Goal: Information Seeking & Learning: Learn about a topic

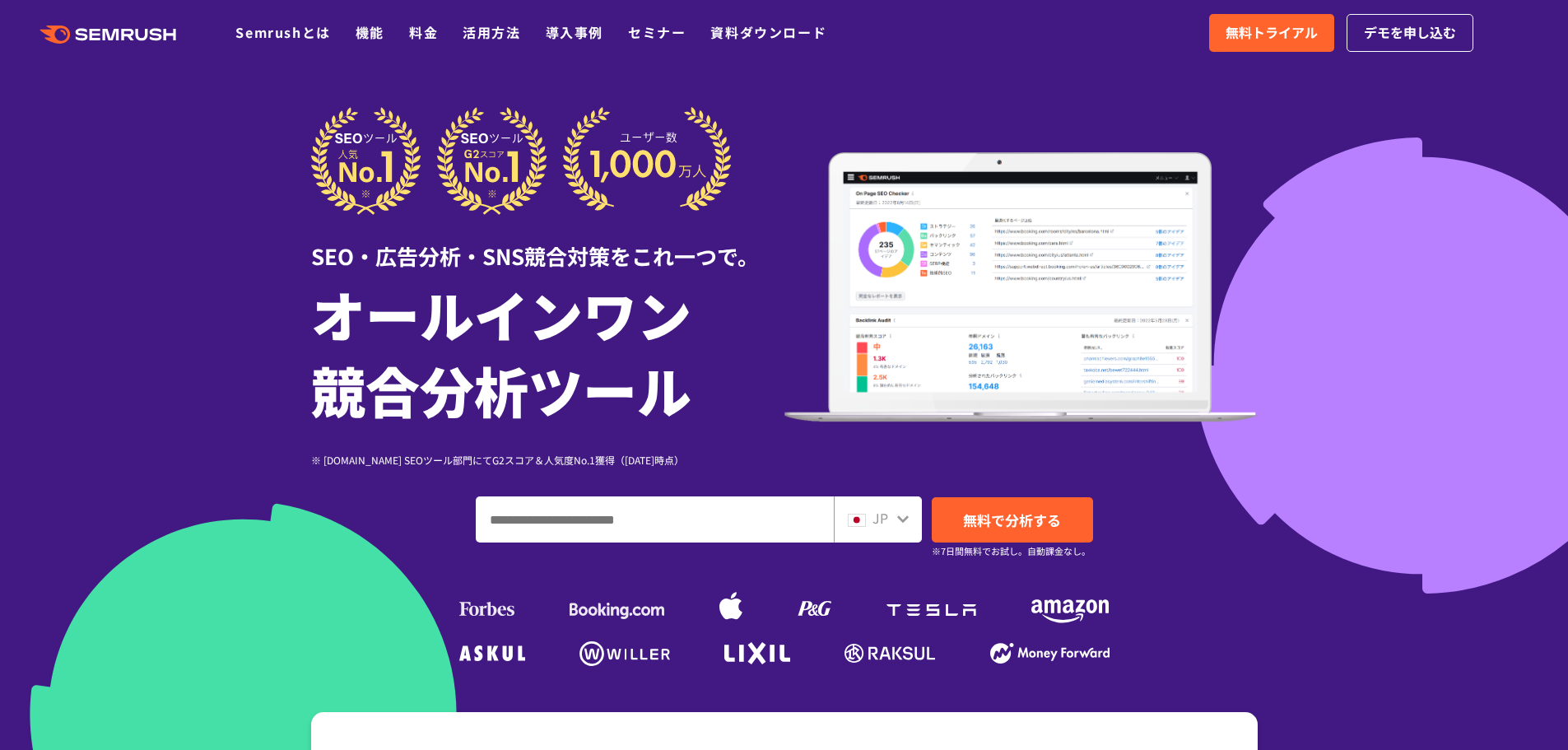
drag, startPoint x: 901, startPoint y: 353, endPoint x: 791, endPoint y: 350, distance: 110.0
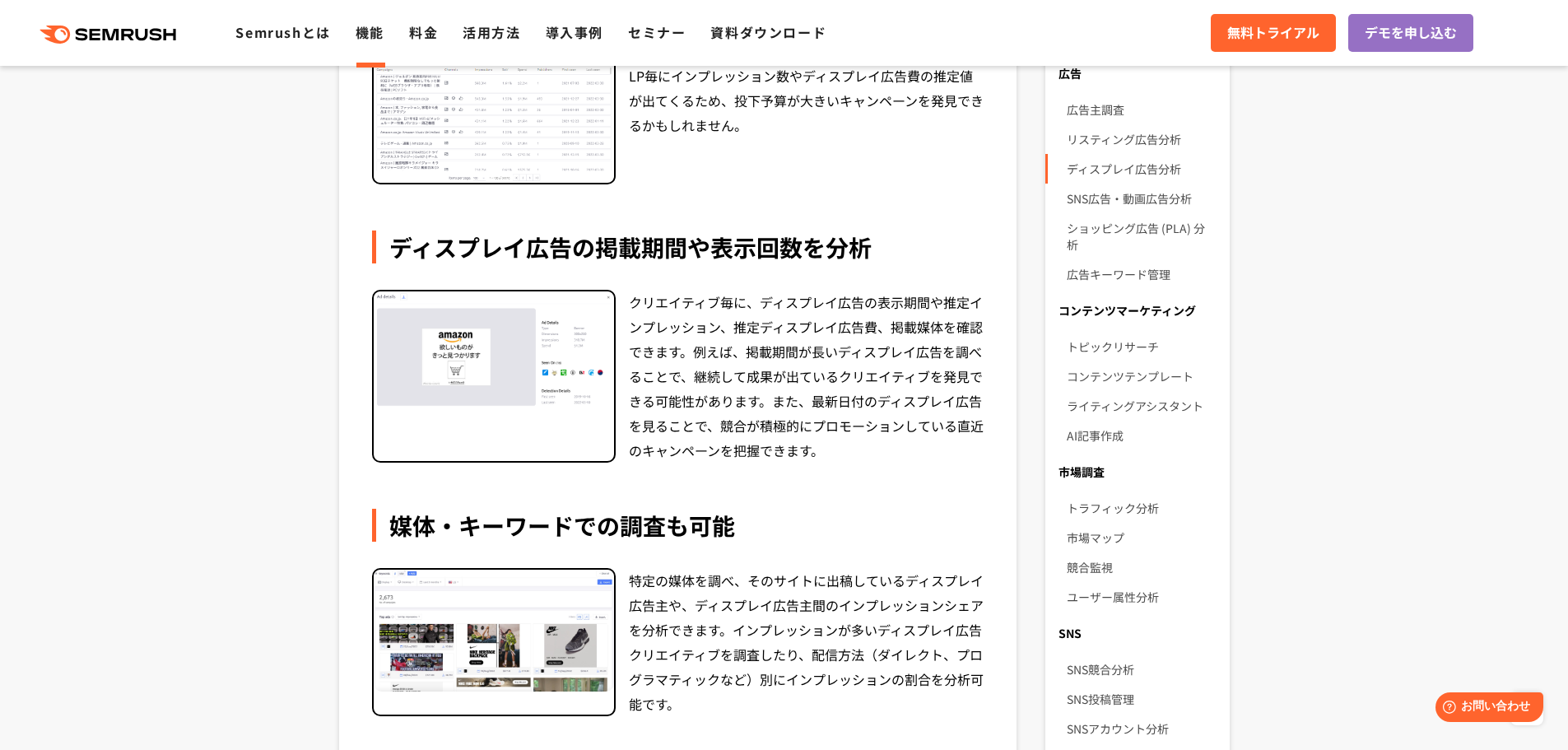
scroll to position [165, 0]
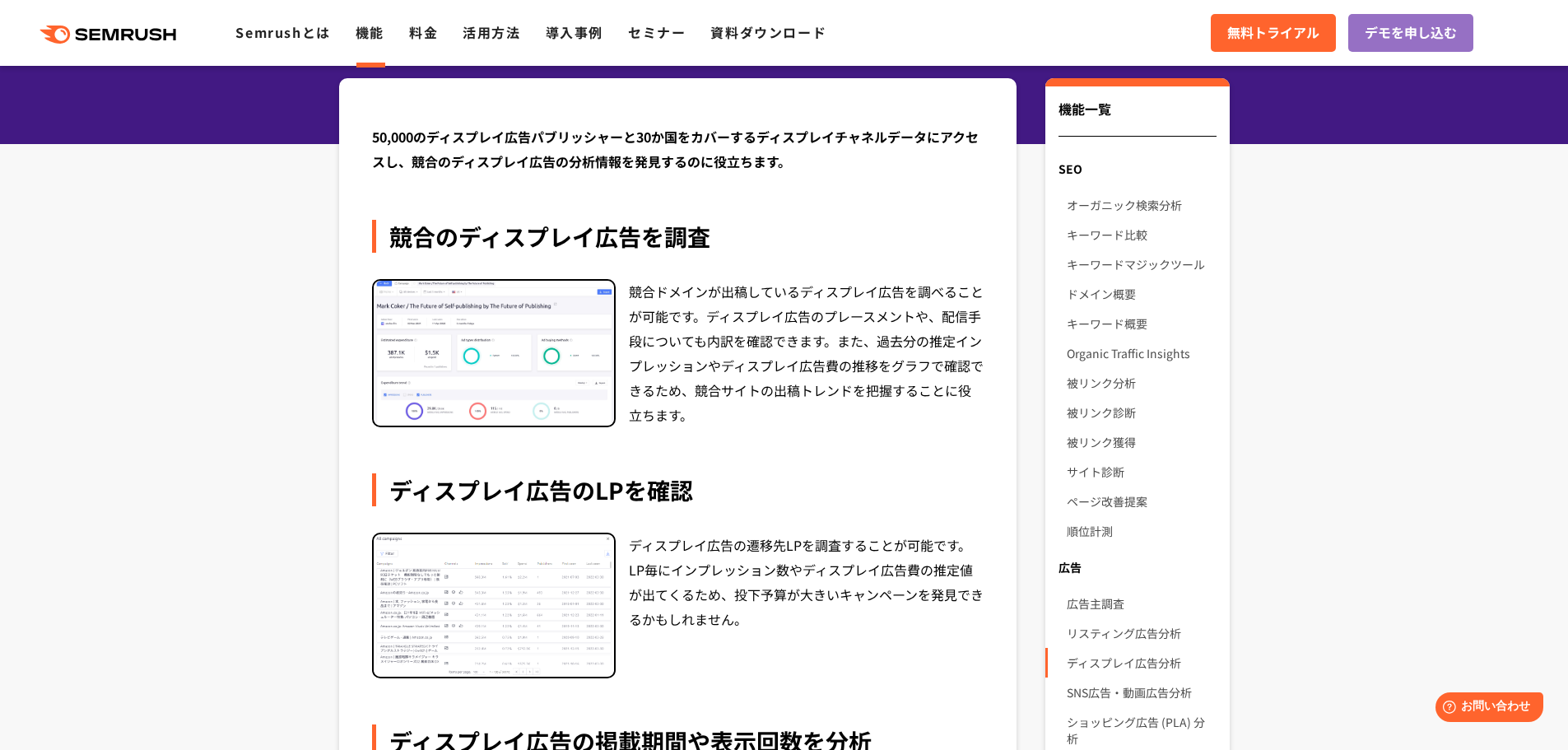
click at [617, 339] on div "競合ドメインが出稿しているディスプレイ広告を調べることが可能です。ディスプレイ広告のプレースメントや、配信手段についても内訳を確認できます。また、過去分の推定…" at bounding box center [678, 353] width 612 height 148
click at [734, 325] on div "競合ドメインが出稿しているディスプレイ広告を調べることが可能です。ディスプレイ広告のプレースメントや、配信手段についても内訳を確認できます。また、過去分の推定…" at bounding box center [806, 353] width 355 height 148
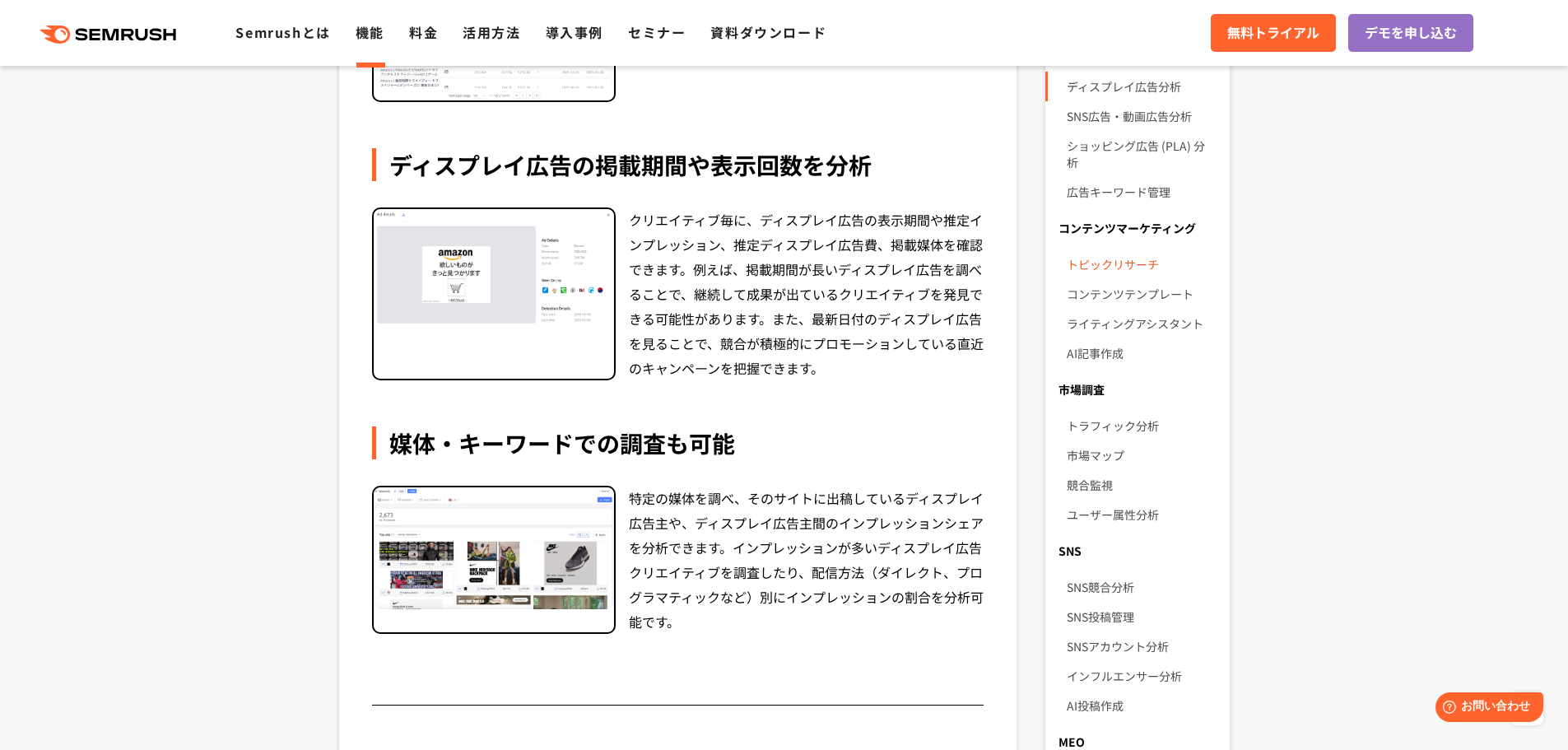
scroll to position [576, 0]
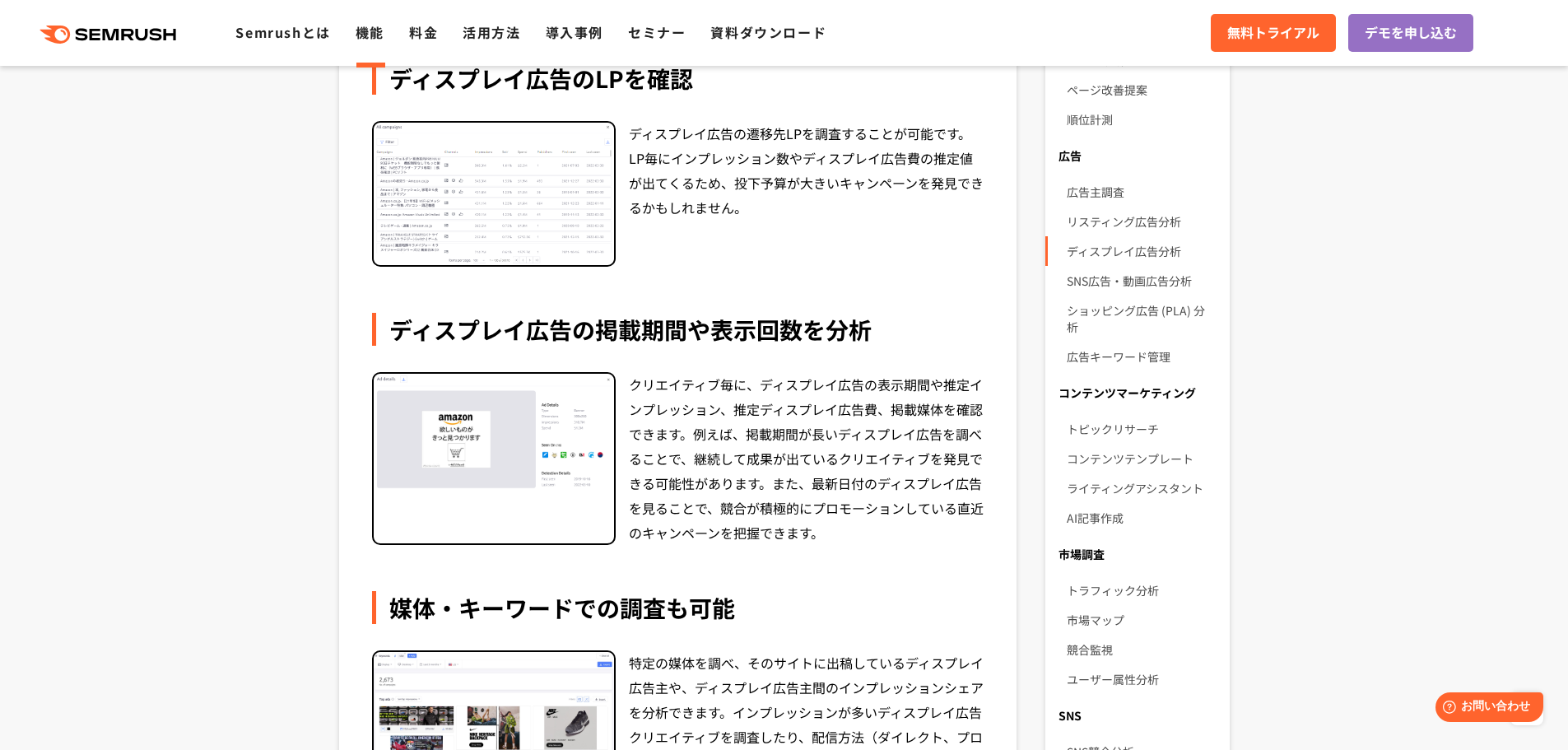
click at [600, 221] on img at bounding box center [494, 194] width 240 height 143
click at [561, 233] on img at bounding box center [494, 194] width 240 height 143
